Goal: Information Seeking & Learning: Learn about a topic

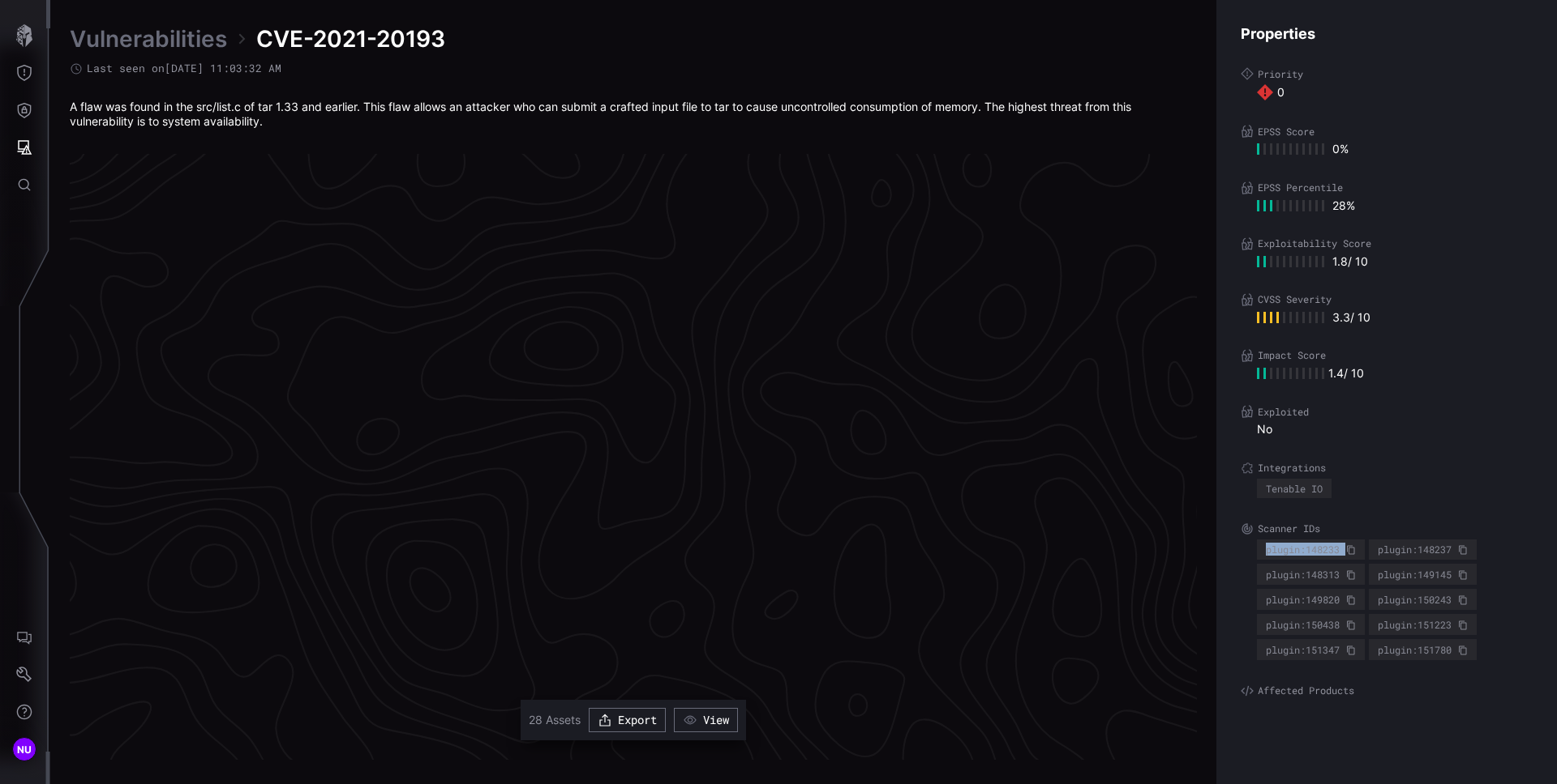
scroll to position [3349, 659]
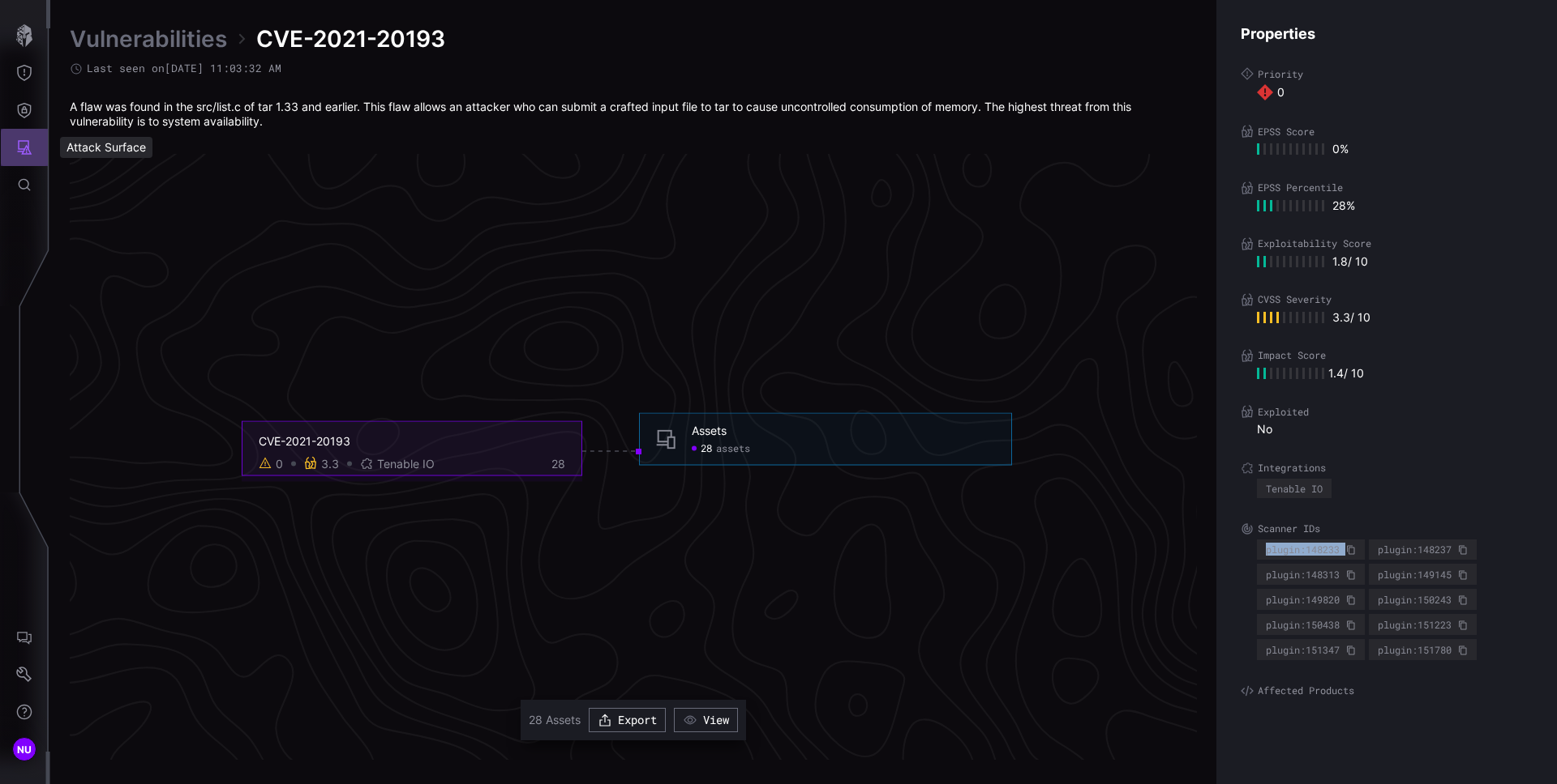
click at [21, 144] on icon "Attack Surface" at bounding box center [24, 147] width 16 height 16
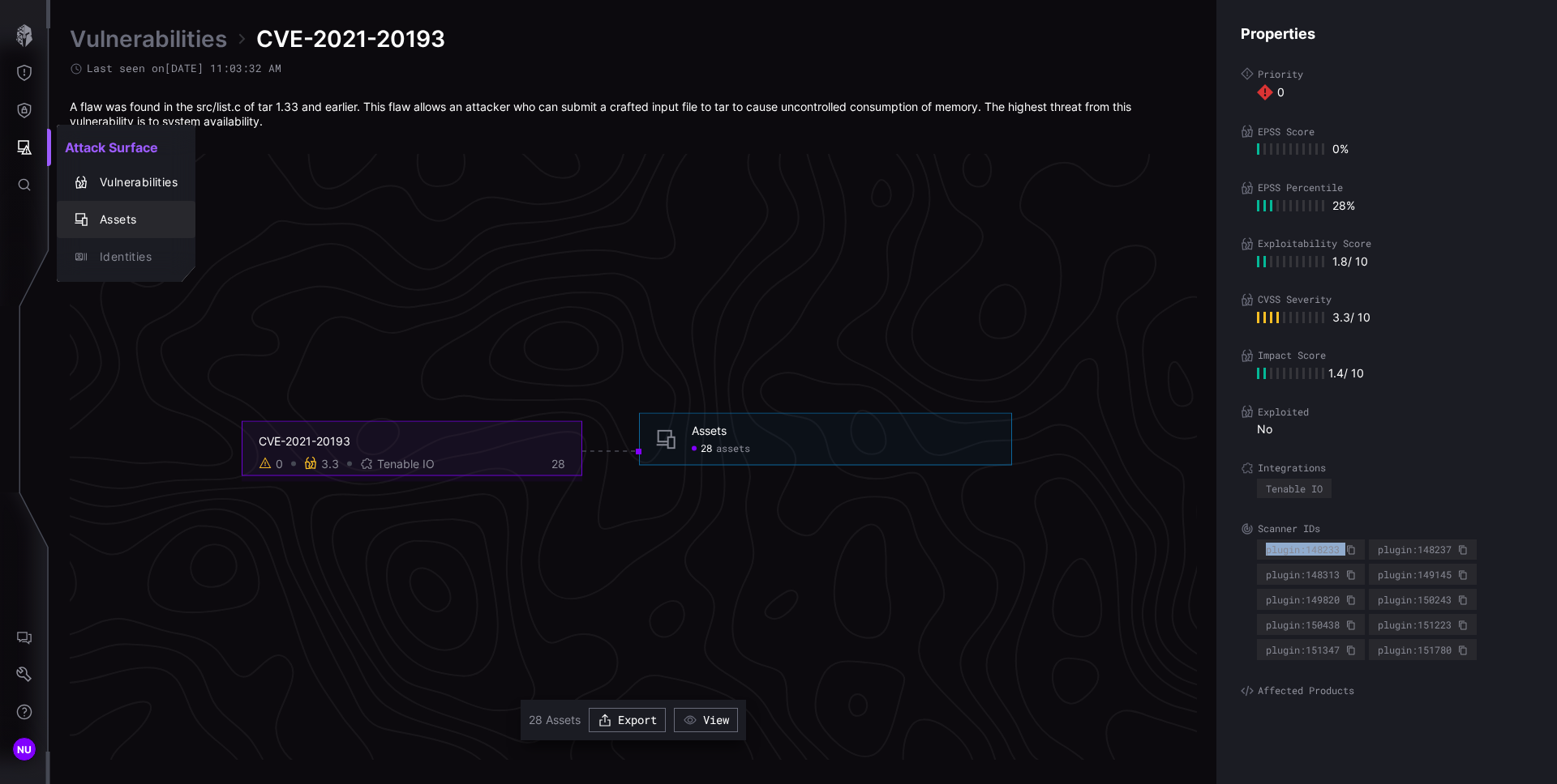
click at [119, 216] on div "Assets" at bounding box center [135, 220] width 86 height 21
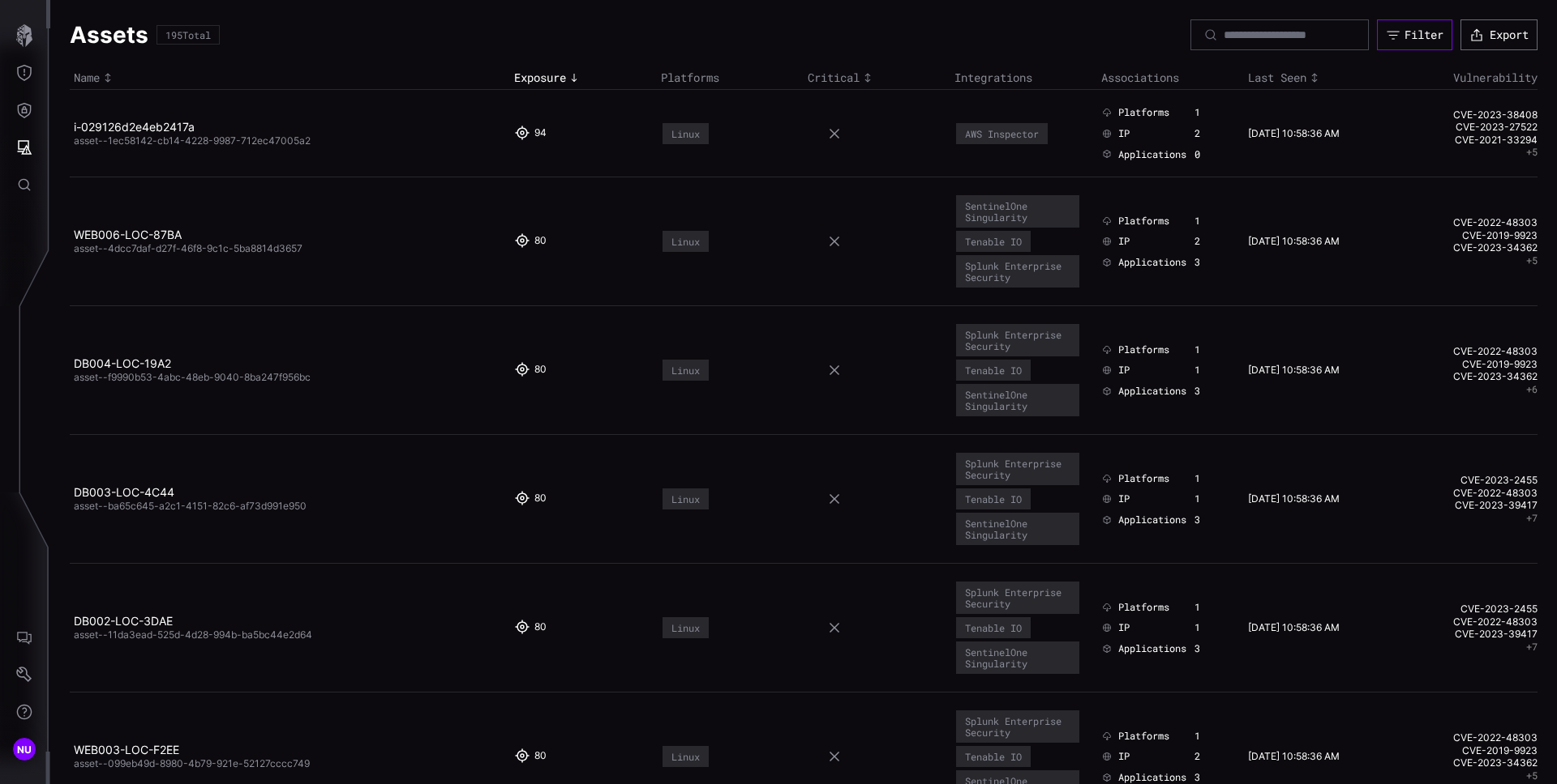
click at [1404, 31] on div "Filter" at bounding box center [1423, 35] width 39 height 14
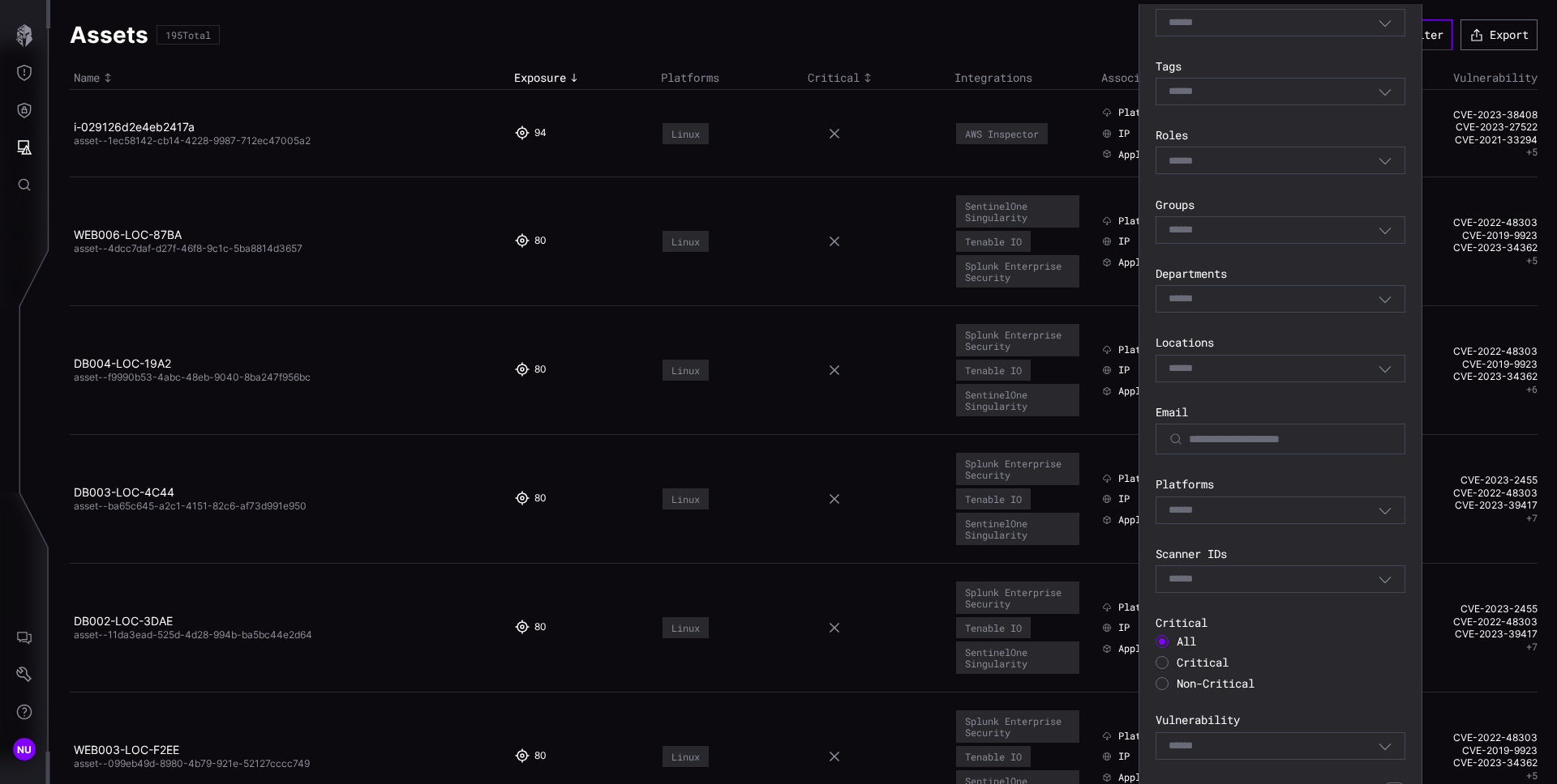
scroll to position [288, 0]
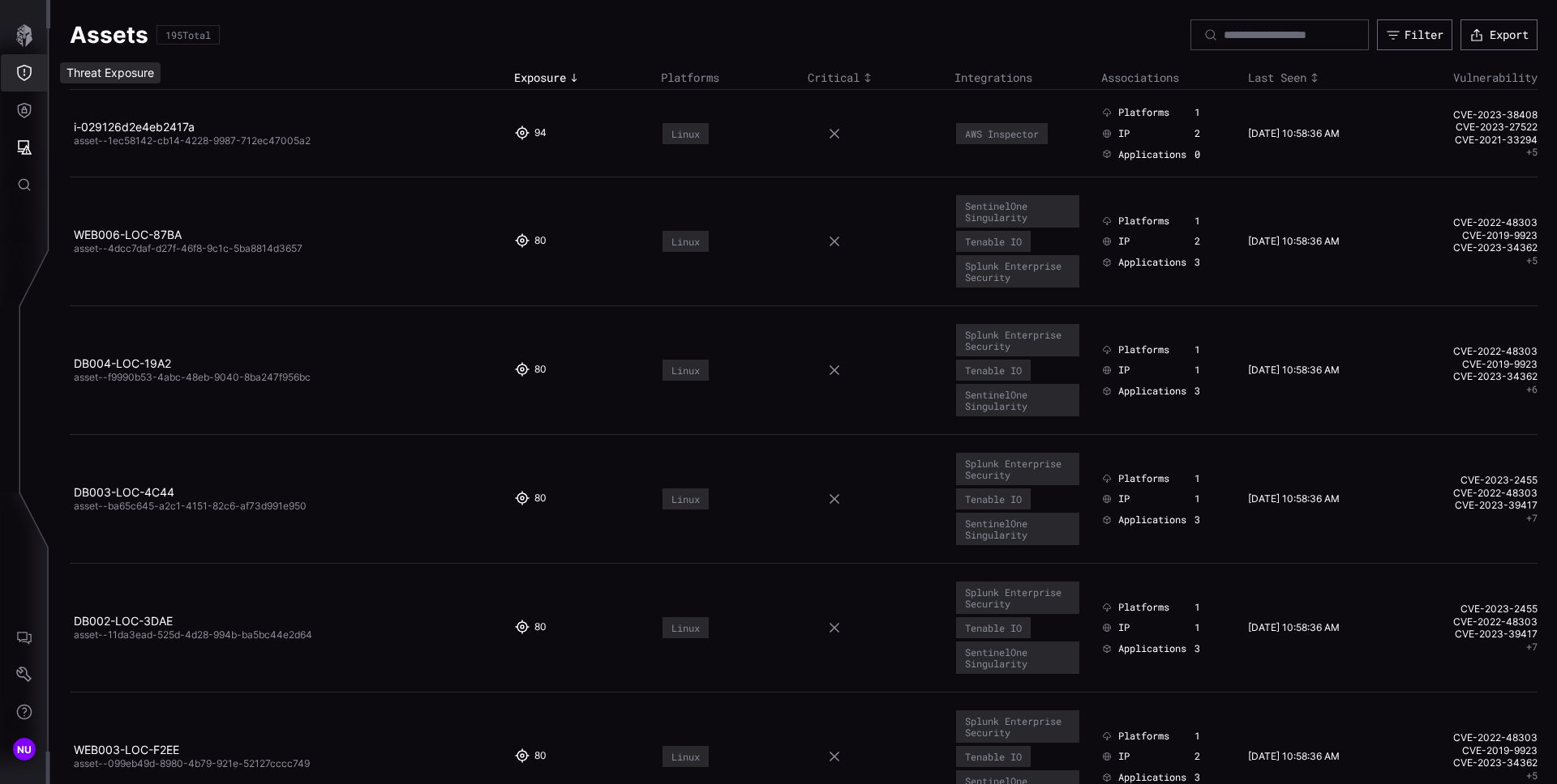
click at [29, 72] on icon "Threat Exposure" at bounding box center [24, 73] width 16 height 16
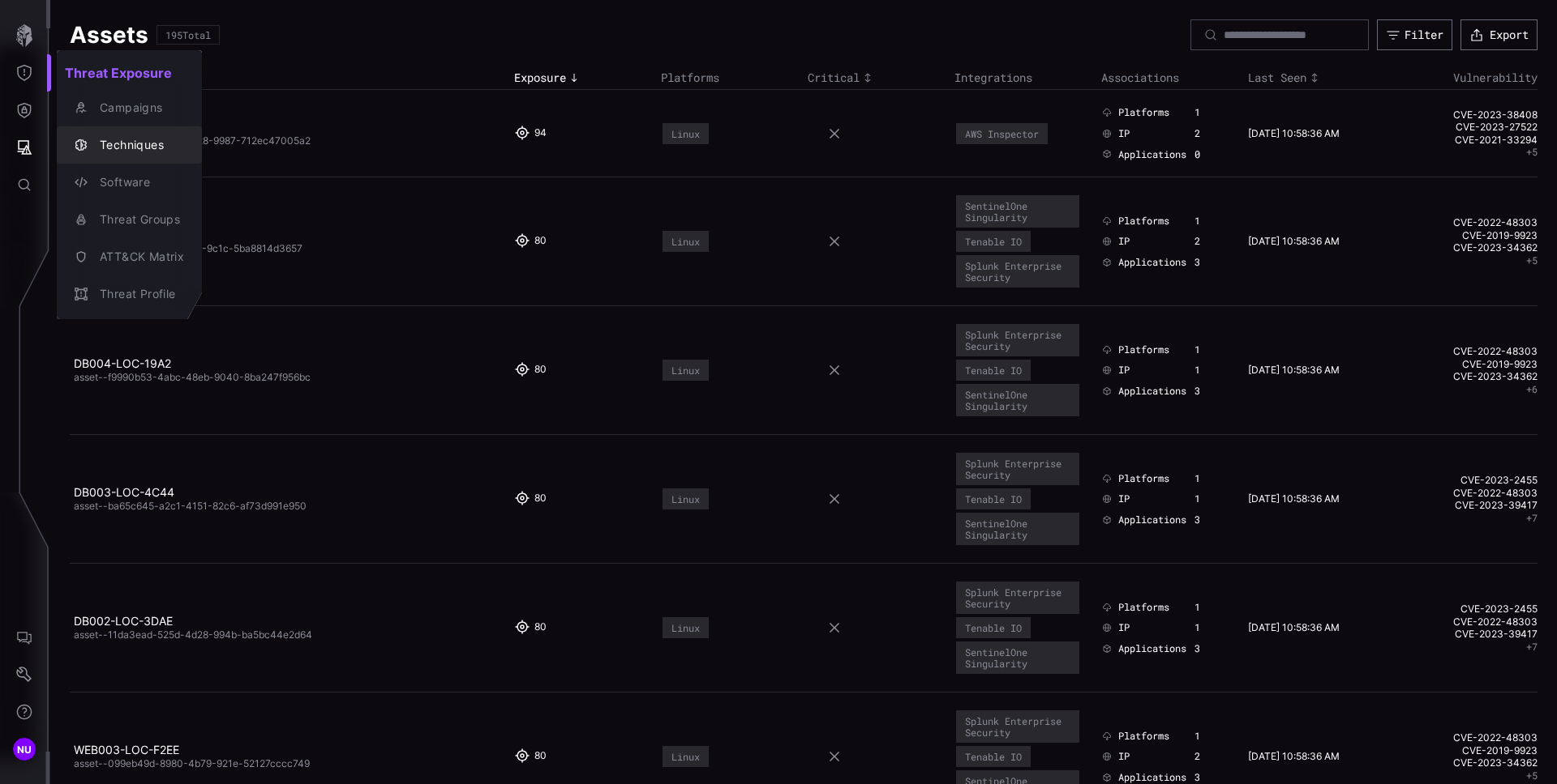
click at [128, 137] on div "Techniques" at bounding box center [137, 145] width 93 height 21
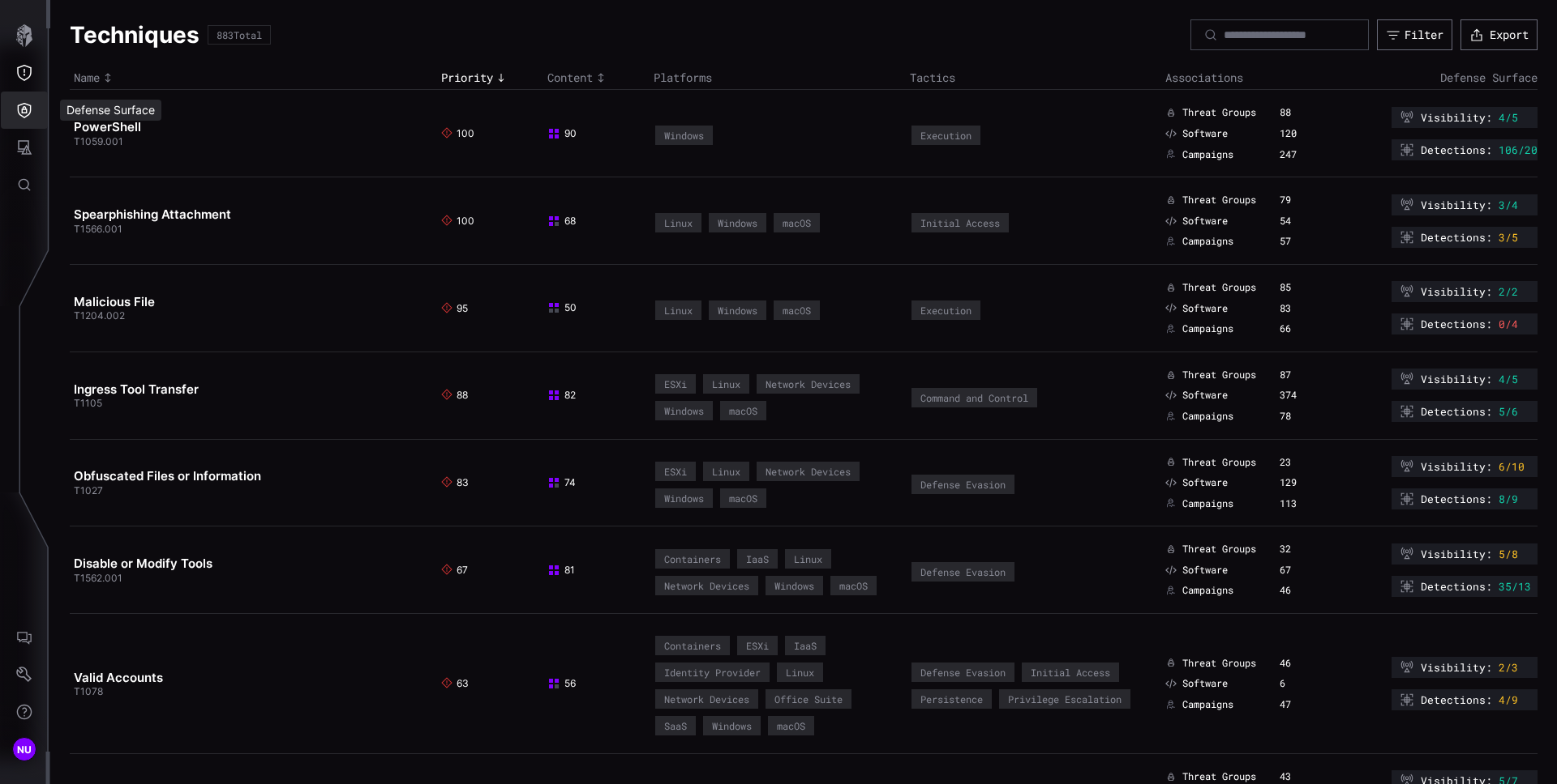
click at [33, 109] on button "Defense Surface" at bounding box center [24, 110] width 47 height 38
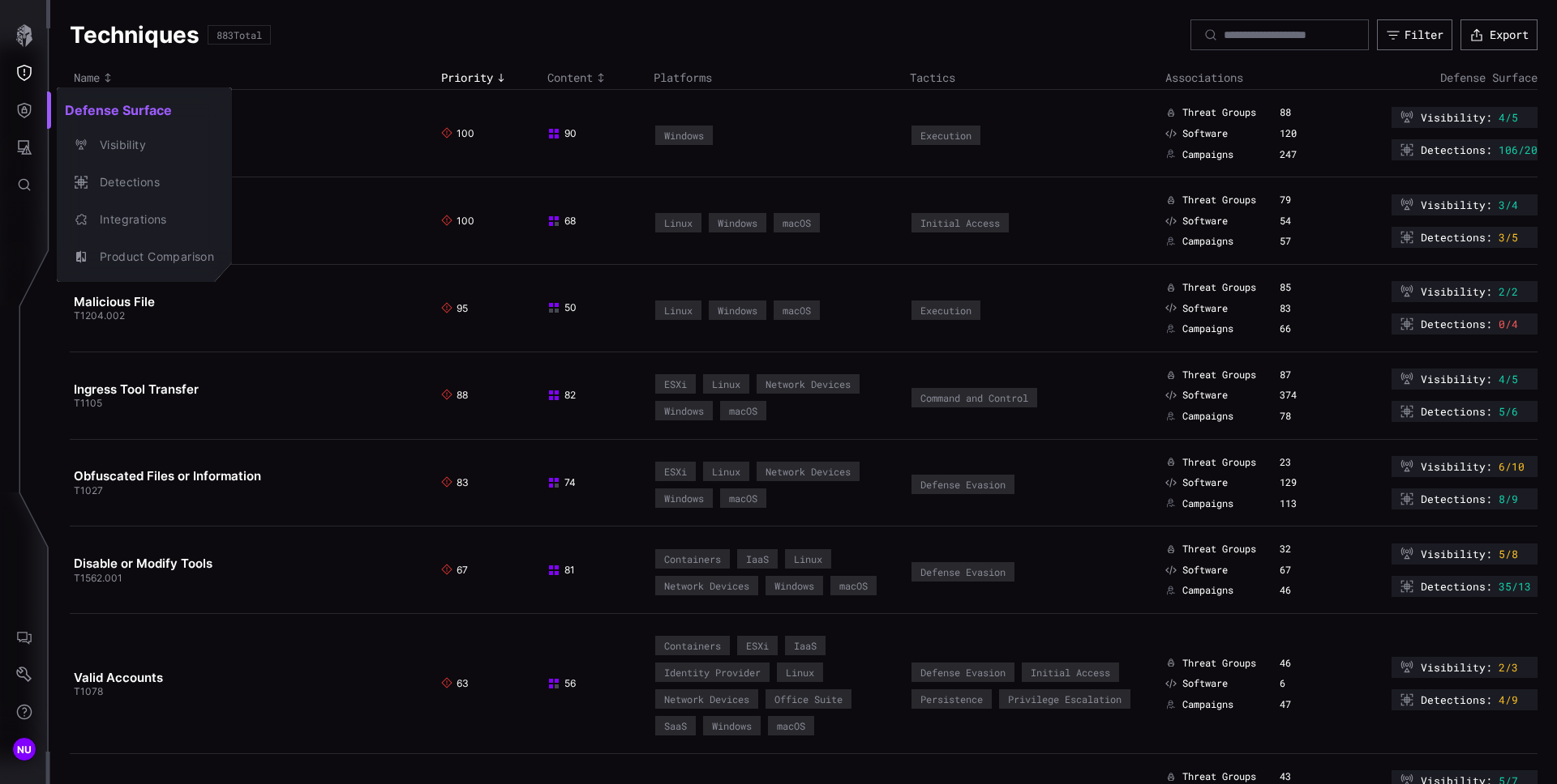
click at [12, 76] on div at bounding box center [778, 392] width 1557 height 784
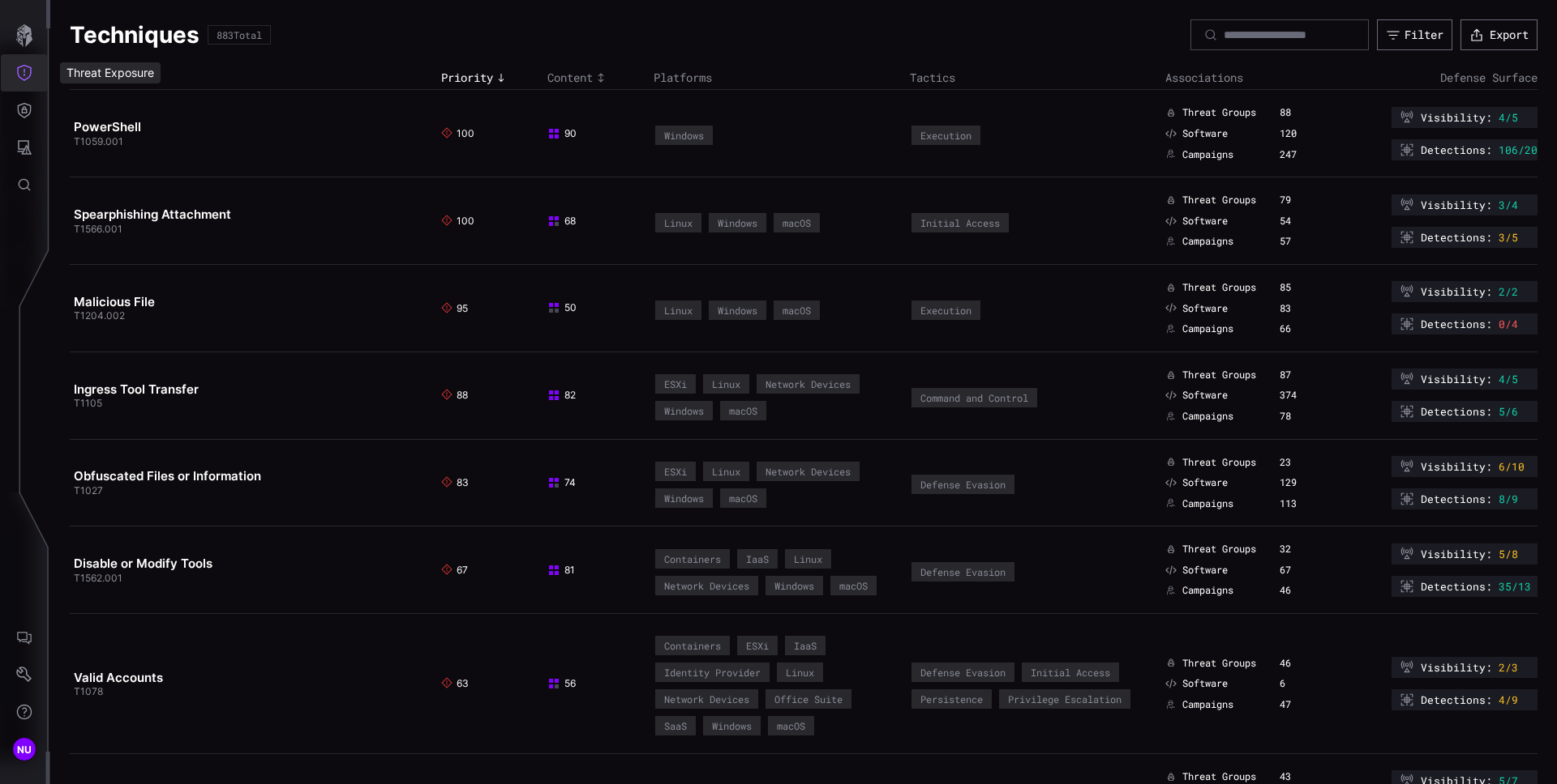
click at [44, 69] on button "Threat Exposure" at bounding box center [24, 73] width 47 height 38
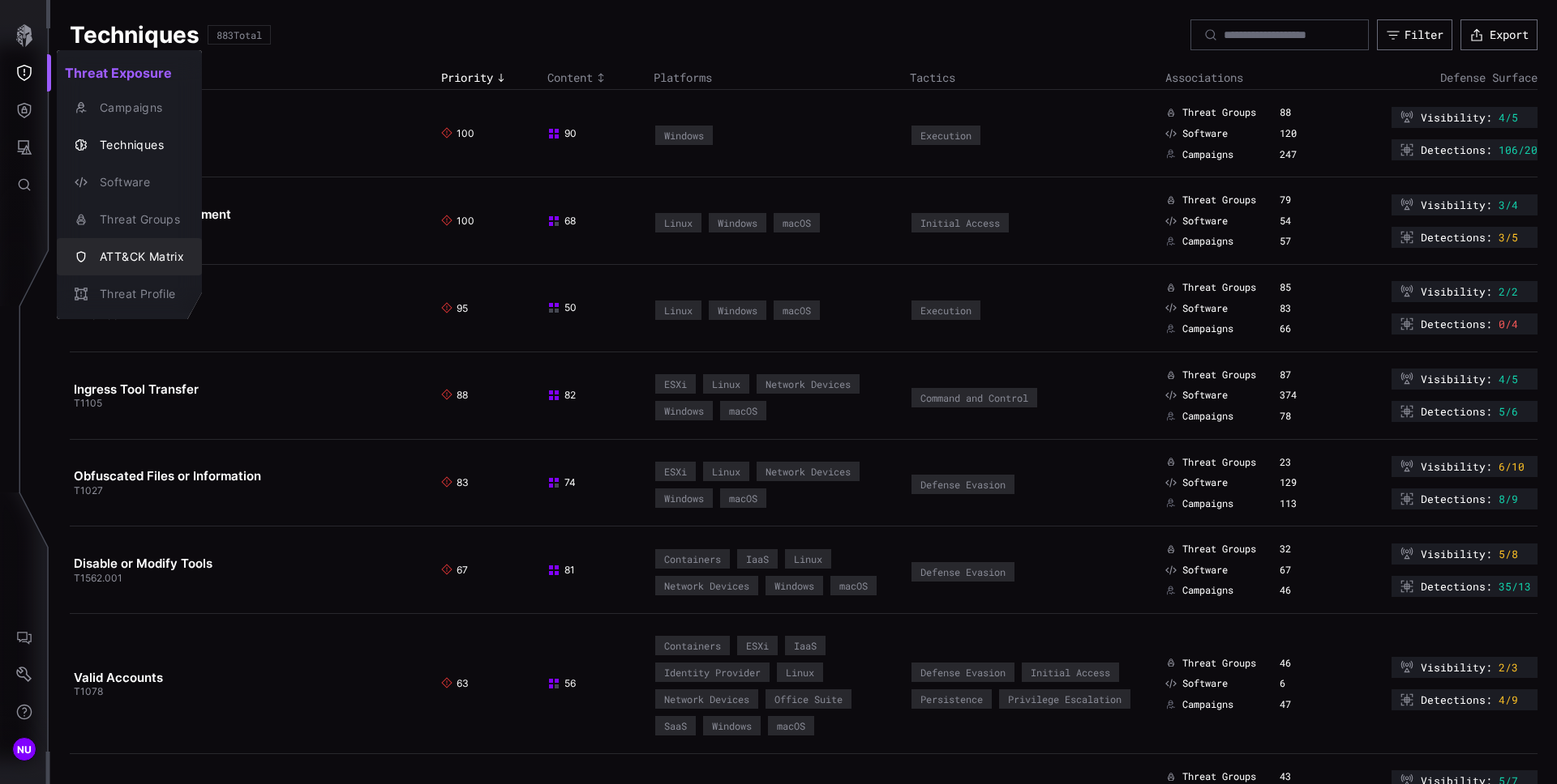
click at [138, 249] on div "ATT&CK Matrix" at bounding box center [137, 257] width 93 height 21
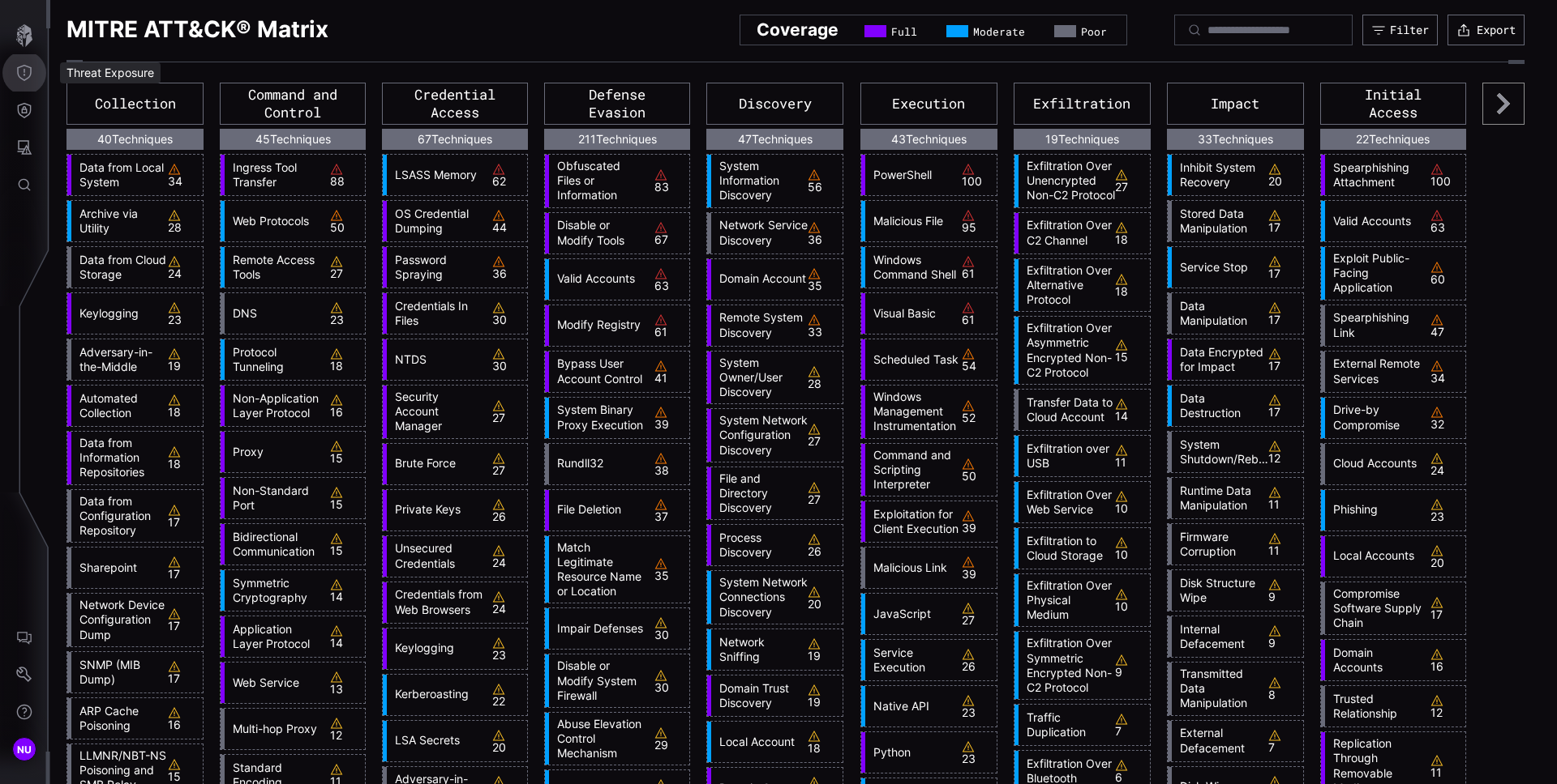
click at [1261, 65] on div at bounding box center [795, 69] width 1457 height 19
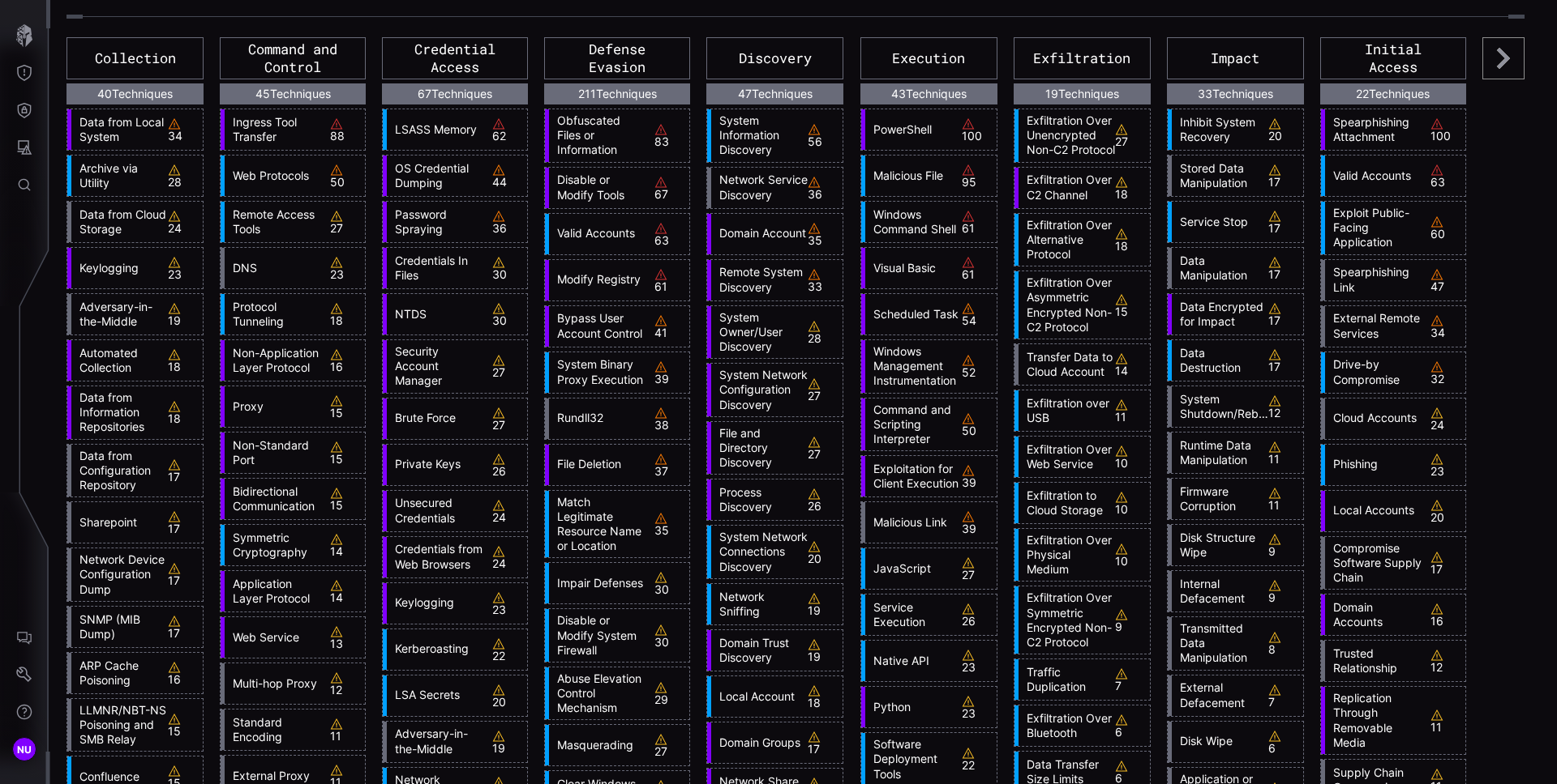
scroll to position [46, 0]
drag, startPoint x: 767, startPoint y: 663, endPoint x: 702, endPoint y: 641, distance: 68.6
click at [707, 624] on div "Network Sniffing 19" at bounding box center [774, 603] width 136 height 40
copy link "Network Sniffing"
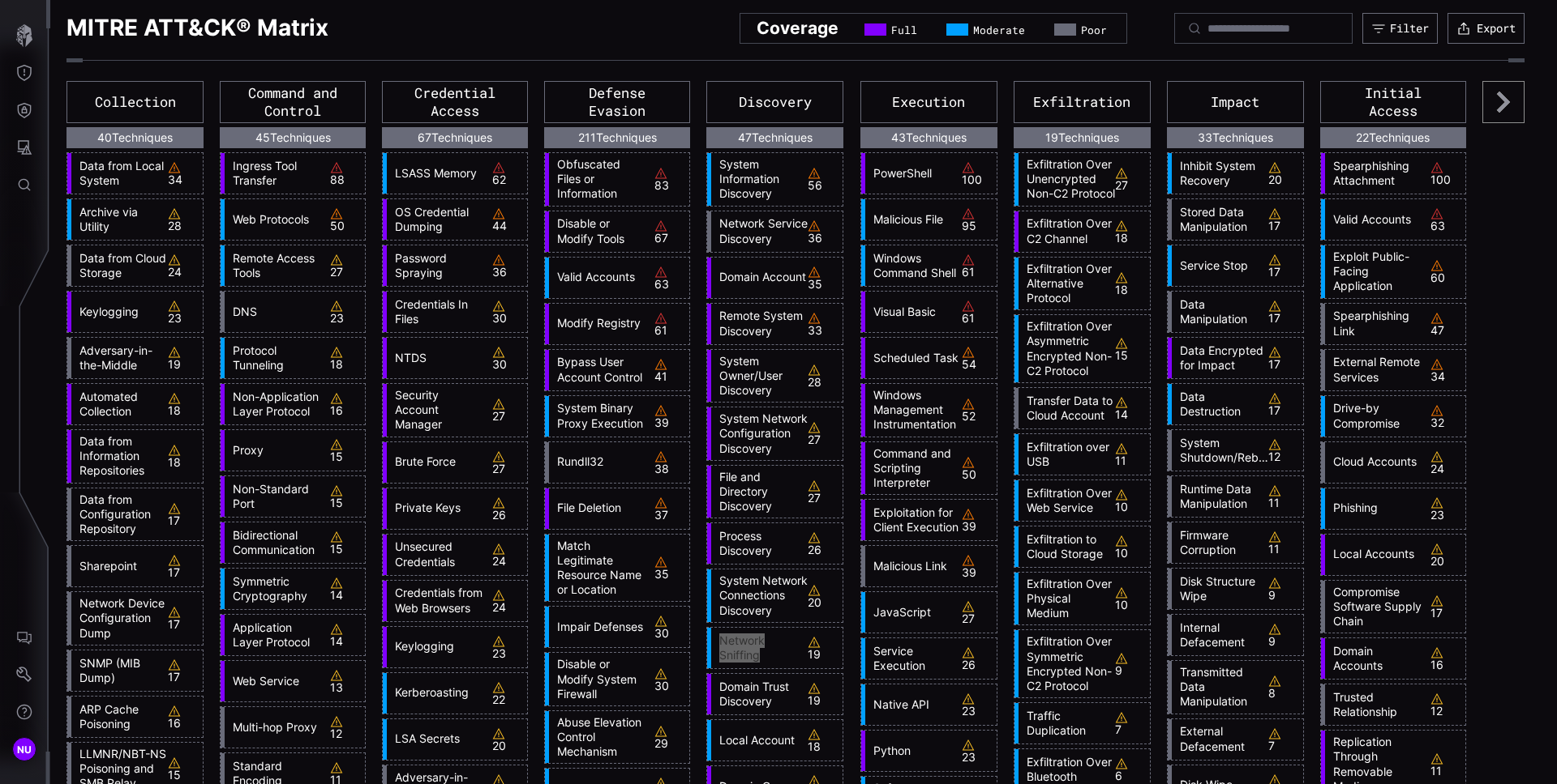
scroll to position [0, 0]
